Goal: Task Accomplishment & Management: Manage account settings

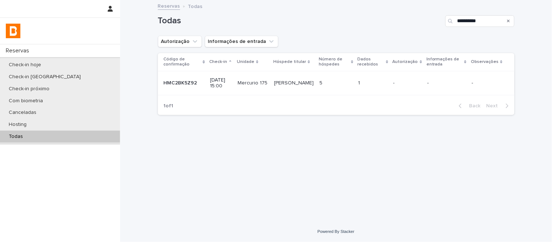
click at [350, 75] on td "5 5" at bounding box center [335, 83] width 39 height 24
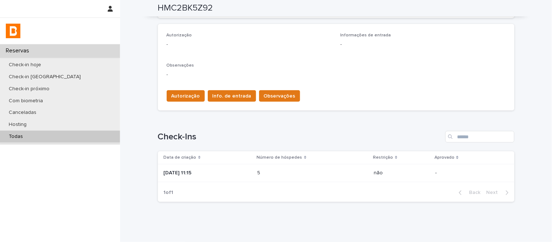
scroll to position [197, 0]
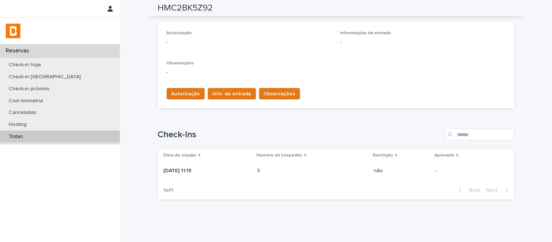
click at [296, 171] on p at bounding box center [290, 171] width 64 height 6
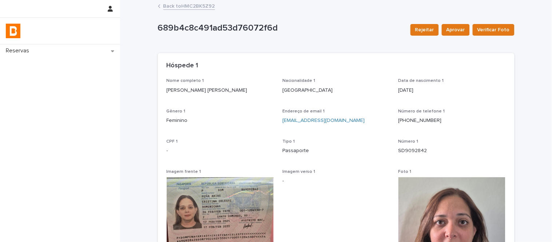
click at [208, 8] on link "Back to HMC2BK5Z92" at bounding box center [189, 5] width 52 height 8
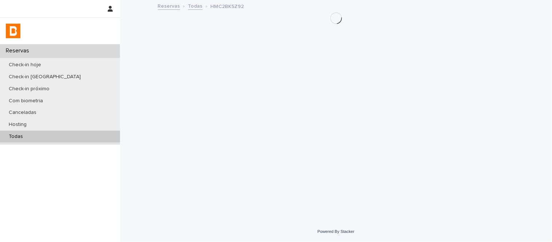
click at [103, 135] on div "Todas" at bounding box center [60, 137] width 120 height 12
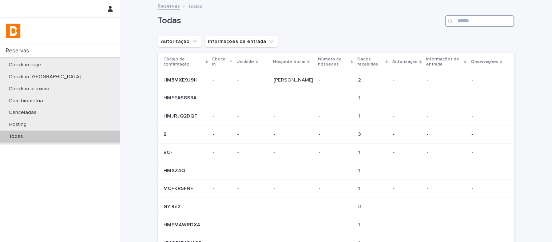
click at [495, 18] on input "Search" at bounding box center [479, 21] width 69 height 12
paste input "**********"
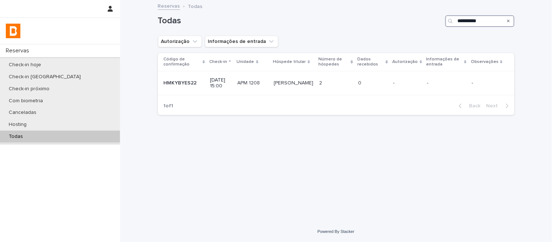
type input "**********"
click at [256, 85] on p "APM 1208" at bounding box center [250, 83] width 24 height 8
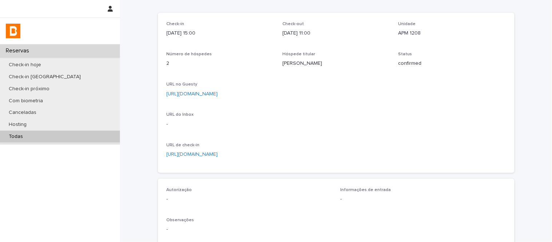
scroll to position [77, 0]
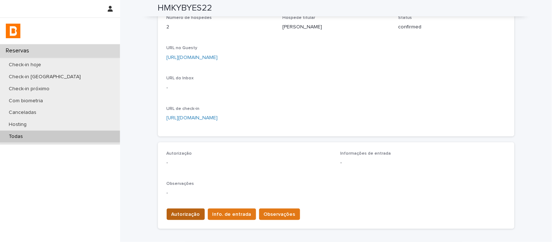
click at [190, 212] on span "Autorização" at bounding box center [185, 214] width 29 height 7
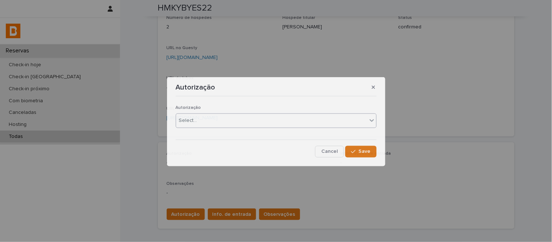
click at [202, 108] on p "Autorização" at bounding box center [276, 107] width 201 height 5
click at [206, 120] on div "Select..." at bounding box center [271, 121] width 191 height 12
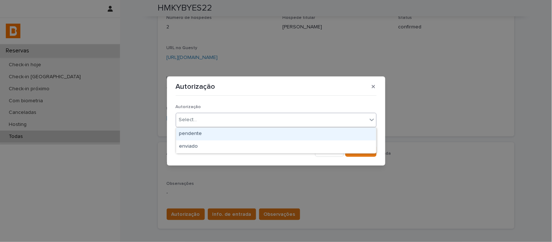
click at [208, 124] on div "Select..." at bounding box center [271, 120] width 191 height 12
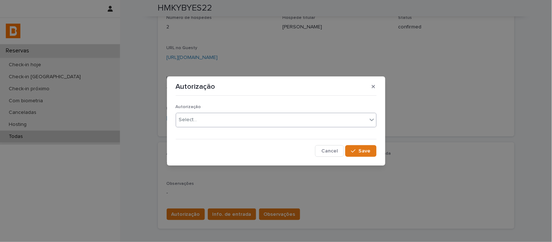
click at [209, 124] on div "Select..." at bounding box center [271, 120] width 191 height 12
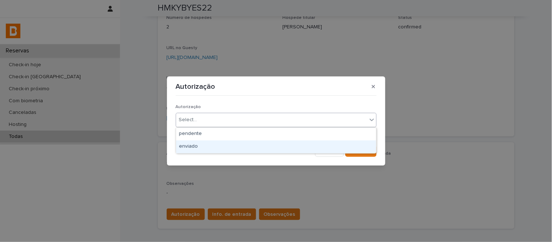
click at [216, 145] on div "enviado" at bounding box center [276, 146] width 200 height 13
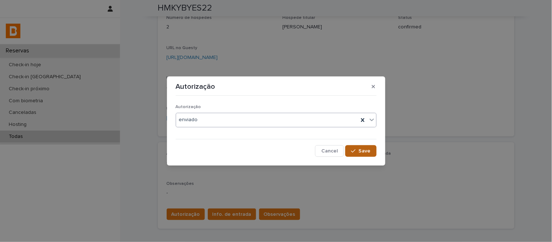
click at [355, 148] on button "Save" at bounding box center [360, 151] width 31 height 12
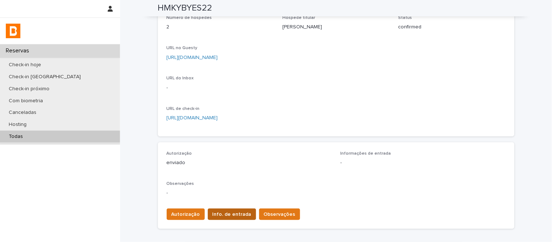
click at [227, 211] on span "Info. de entrada" at bounding box center [231, 214] width 39 height 7
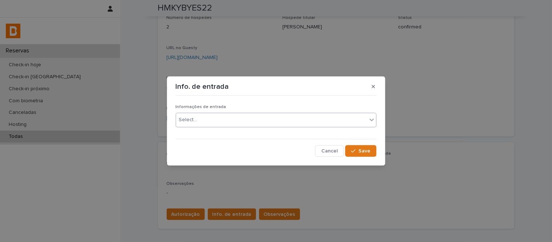
click at [216, 127] on div "Select..." at bounding box center [276, 120] width 201 height 15
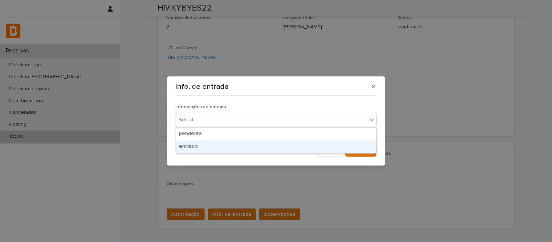
click at [246, 146] on div "enviado" at bounding box center [276, 146] width 200 height 13
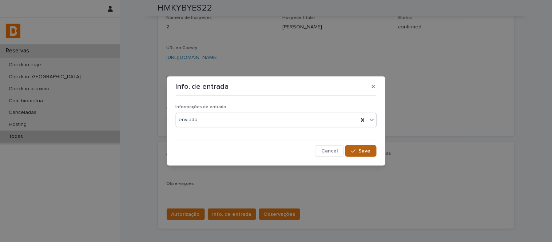
click at [366, 149] on span "Save" at bounding box center [365, 150] width 12 height 5
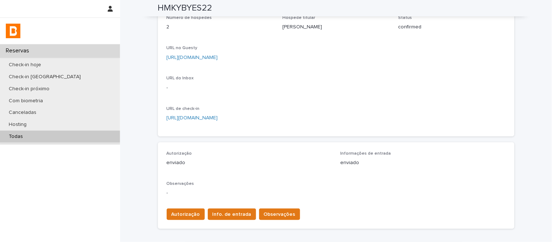
click at [218, 57] on link "[URL][DOMAIN_NAME]" at bounding box center [192, 57] width 51 height 5
click at [264, 211] on span "Observações" at bounding box center [280, 214] width 32 height 7
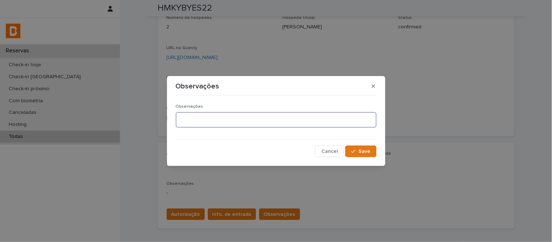
click at [247, 119] on textarea at bounding box center [276, 120] width 201 height 16
type textarea "**********"
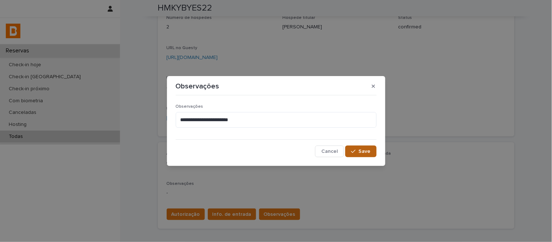
click at [358, 153] on div "button" at bounding box center [354, 151] width 7 height 5
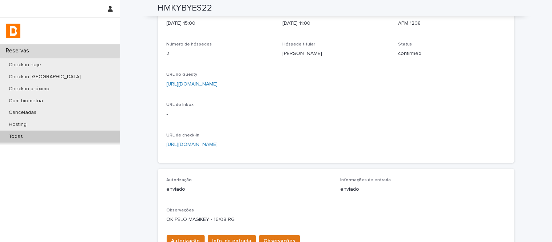
scroll to position [0, 0]
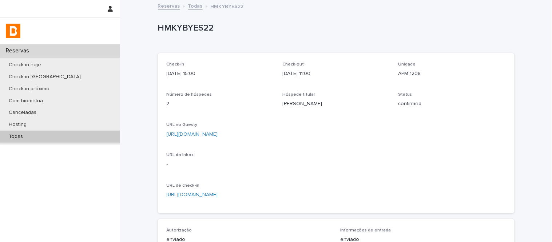
click at [195, 8] on link "Todas" at bounding box center [195, 5] width 15 height 8
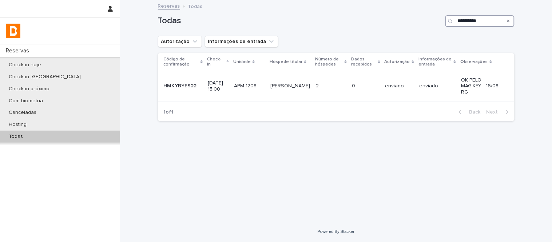
drag, startPoint x: 399, startPoint y: 26, endPoint x: 393, endPoint y: 24, distance: 6.7
click at [394, 26] on div "**********" at bounding box center [336, 21] width 356 height 12
paste input "Search"
type input "**********"
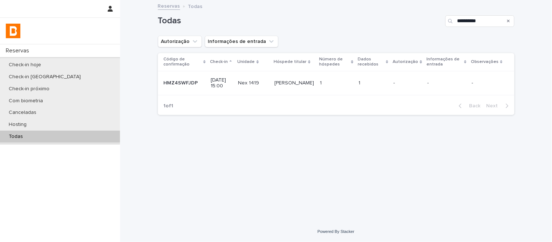
click at [340, 84] on p at bounding box center [336, 83] width 33 height 6
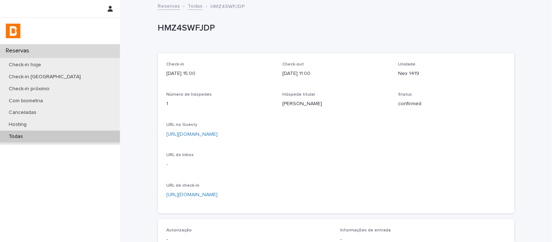
click at [394, 73] on div "Check-in [DATE] 15:00 Check-out [DATE] 11:00 Unidade Nex 1419 Número de hóspede…" at bounding box center [336, 133] width 339 height 143
copy p "Nex 1419"
click at [218, 133] on link "[URL][DOMAIN_NAME]" at bounding box center [192, 134] width 51 height 5
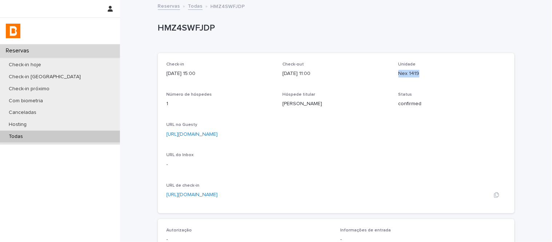
scroll to position [177, 0]
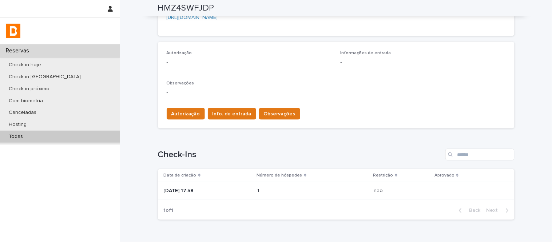
click at [293, 189] on p at bounding box center [290, 191] width 64 height 6
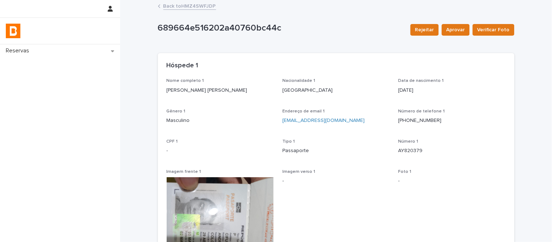
click at [223, 88] on p "[PERSON_NAME] [PERSON_NAME]" at bounding box center [220, 91] width 107 height 8
copy p "[PERSON_NAME] [PERSON_NAME]"
click at [415, 151] on p "AY820379" at bounding box center [451, 151] width 107 height 8
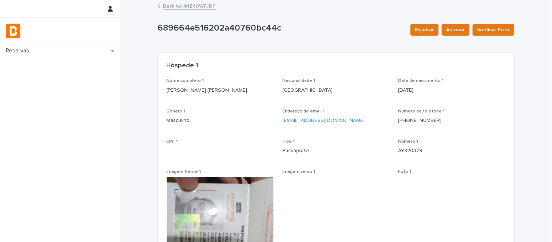
click at [415, 151] on p "AY820379" at bounding box center [451, 151] width 107 height 8
copy p "AY820379"
click at [200, 6] on link "Back to HMZ4SWFJDP" at bounding box center [189, 5] width 53 height 8
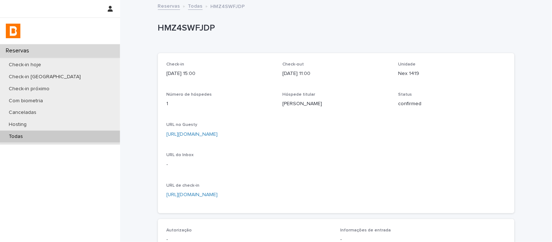
click at [199, 29] on p "HMZ4SWFJDP" at bounding box center [335, 28] width 354 height 11
copy p "HMZ4SWFJDP"
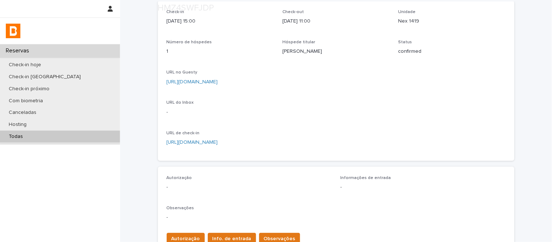
scroll to position [121, 0]
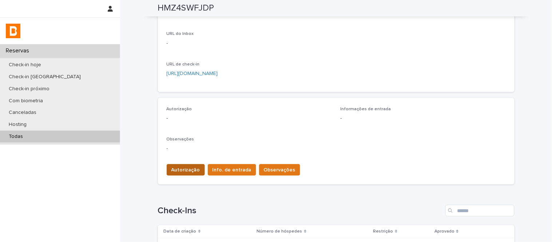
click at [184, 175] on button "Autorização" at bounding box center [186, 170] width 38 height 12
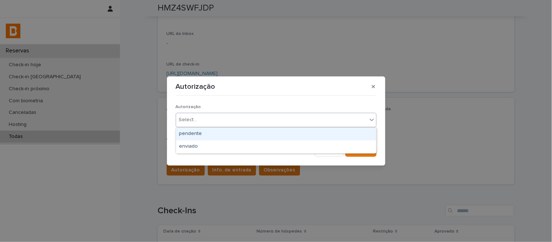
click at [204, 121] on div "Select..." at bounding box center [271, 120] width 191 height 12
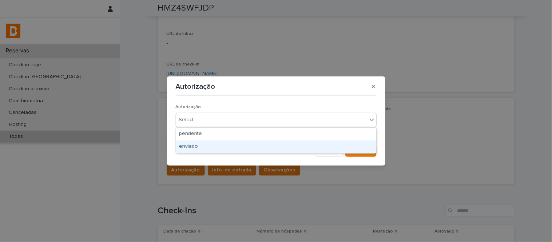
click at [214, 146] on div "enviado" at bounding box center [276, 146] width 200 height 13
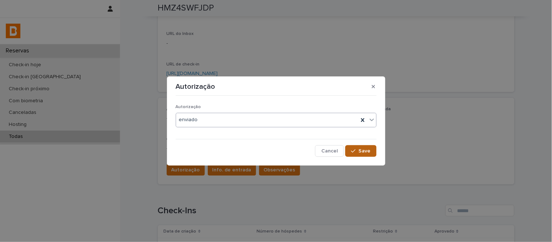
drag, startPoint x: 376, startPoint y: 146, endPoint x: 369, endPoint y: 147, distance: 7.0
click at [375, 146] on div "Save" at bounding box center [360, 151] width 31 height 12
click at [367, 147] on button "Save" at bounding box center [360, 151] width 31 height 12
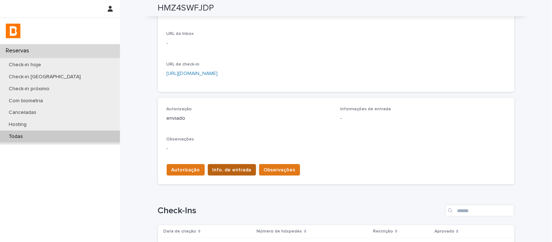
click at [222, 169] on span "Info. de entrada" at bounding box center [231, 169] width 39 height 7
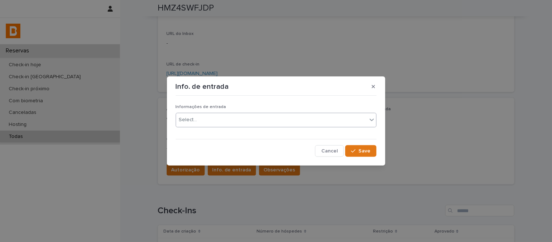
click at [223, 113] on div "Select..." at bounding box center [276, 120] width 201 height 15
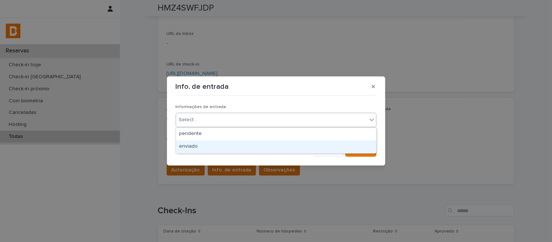
click at [235, 143] on div "enviado" at bounding box center [276, 146] width 200 height 13
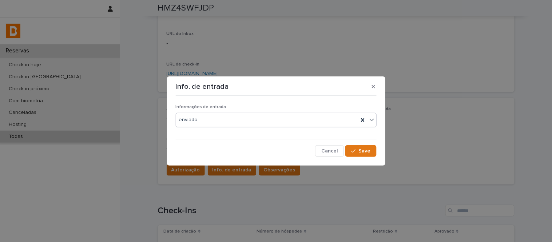
click at [376, 145] on div "Informações de entrada option enviado, selected. 0 results available. Select is…" at bounding box center [276, 127] width 204 height 61
click at [365, 149] on span "Save" at bounding box center [365, 150] width 12 height 5
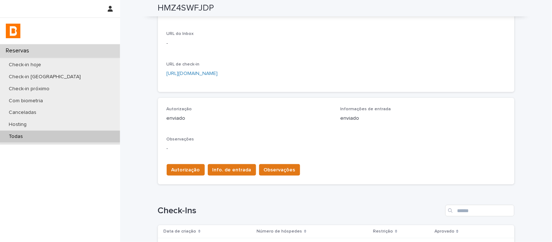
click at [275, 168] on span "Observações" at bounding box center [280, 169] width 32 height 7
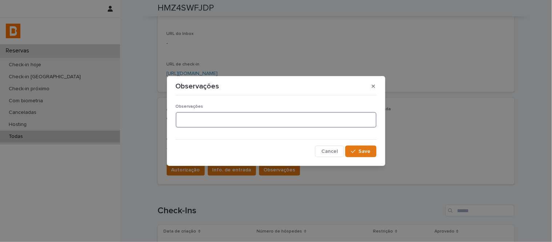
click at [259, 122] on textarea at bounding box center [276, 120] width 201 height 16
type textarea "**********"
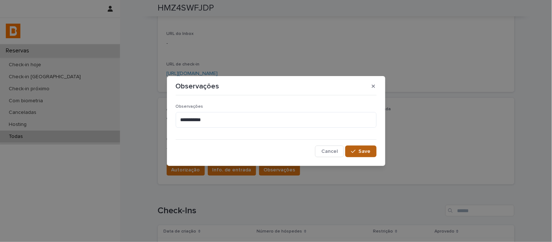
click at [372, 152] on button "Save" at bounding box center [360, 151] width 31 height 12
